Goal: Task Accomplishment & Management: Manage account settings

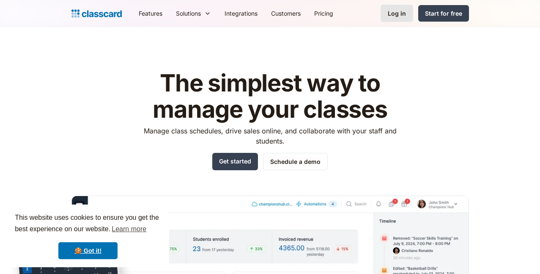
click at [406, 16] on div "Log in" at bounding box center [397, 13] width 18 height 9
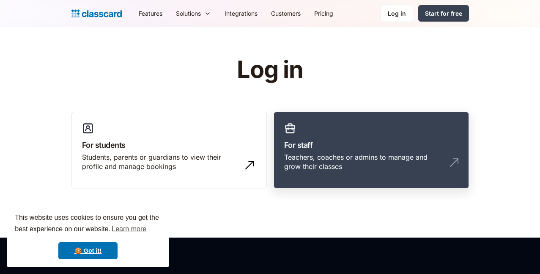
click at [329, 147] on h3 "For staff" at bounding box center [371, 144] width 174 height 11
